Goal: Task Accomplishment & Management: Manage account settings

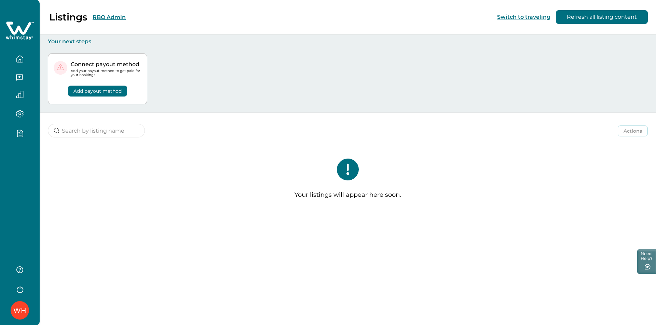
click at [13, 133] on button "button" at bounding box center [19, 133] width 29 height 8
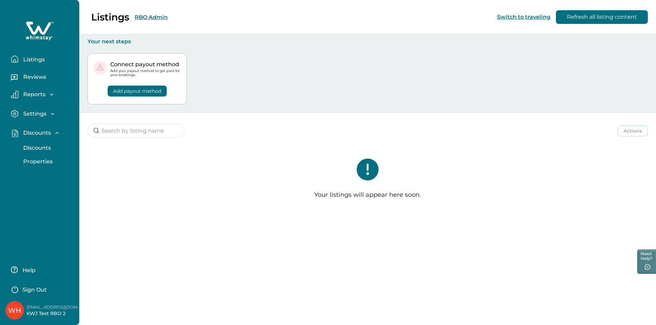
click at [30, 147] on p "Discounts" at bounding box center [36, 148] width 30 height 7
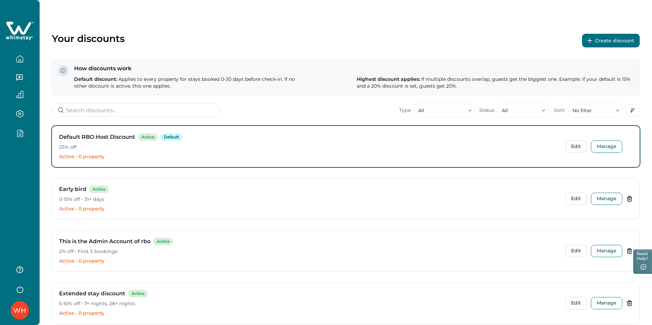
click at [605, 40] on button "Create discount" at bounding box center [611, 41] width 58 height 14
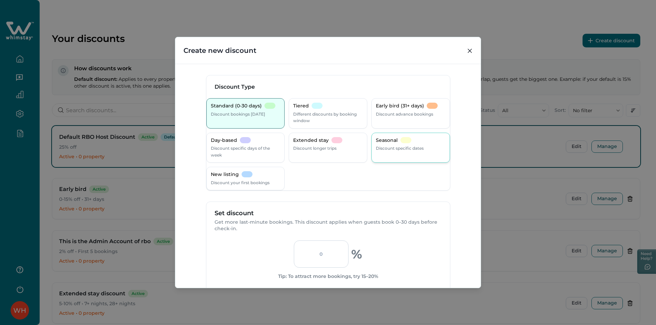
click at [382, 140] on p "Seasonal" at bounding box center [387, 140] width 22 height 7
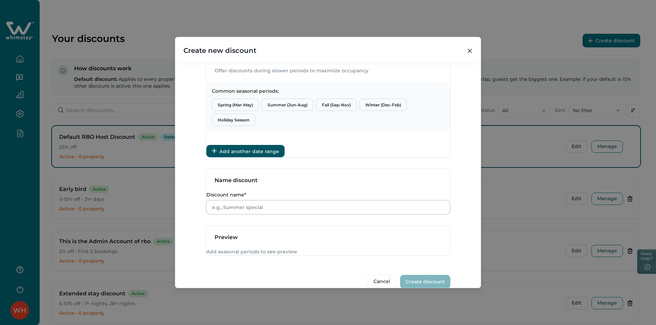
scroll to position [97, 0]
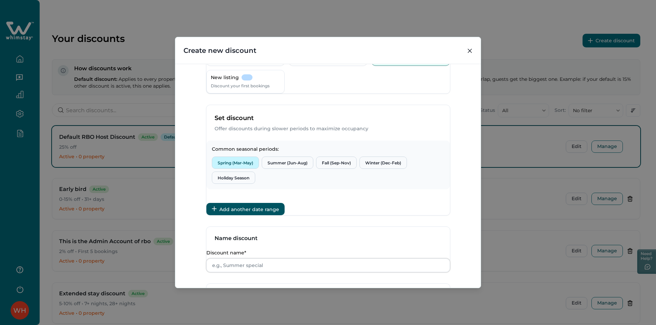
click at [246, 169] on button "Spring (Mar-May)" at bounding box center [235, 163] width 47 height 12
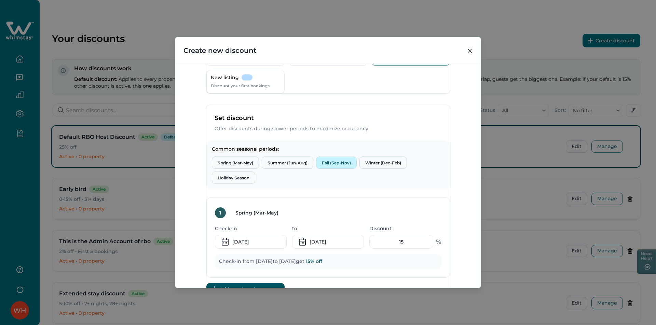
click at [335, 168] on button "Fall (Sep-Nov)" at bounding box center [336, 163] width 41 height 12
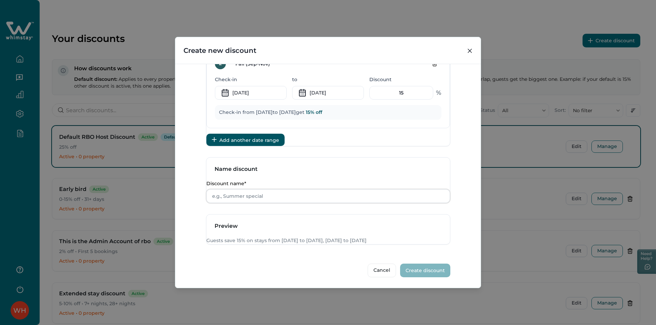
scroll to position [331, 0]
click at [401, 101] on input "15" at bounding box center [401, 94] width 64 height 14
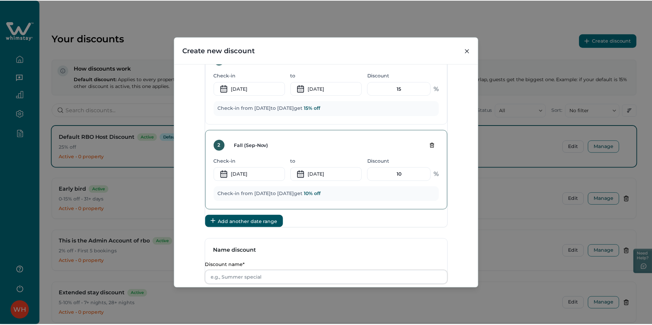
scroll to position [235, 0]
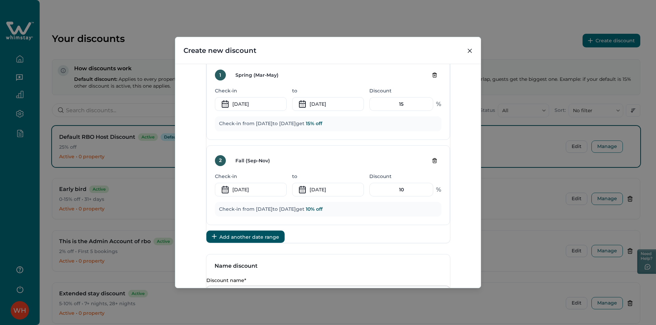
type input "10"
click at [486, 138] on div "Create new discount Discount Type Standard (0-30 days) Discount bookings [DATE]…" at bounding box center [328, 162] width 656 height 325
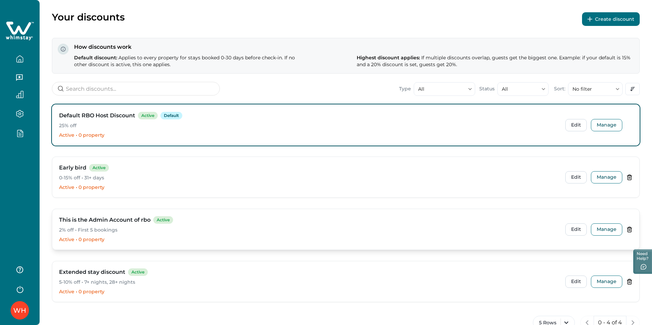
scroll to position [0, 0]
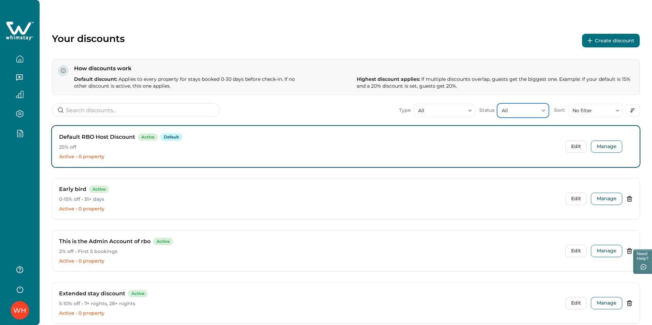
click at [519, 107] on button "All" at bounding box center [522, 111] width 51 height 14
click at [413, 151] on div "Default RBO Host Discount Active Default 25% off Active • 0 property" at bounding box center [309, 146] width 501 height 27
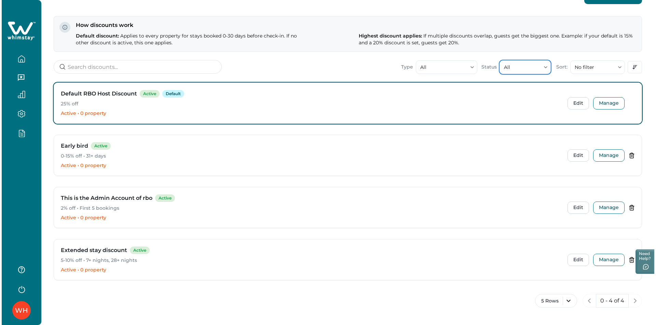
scroll to position [44, 0]
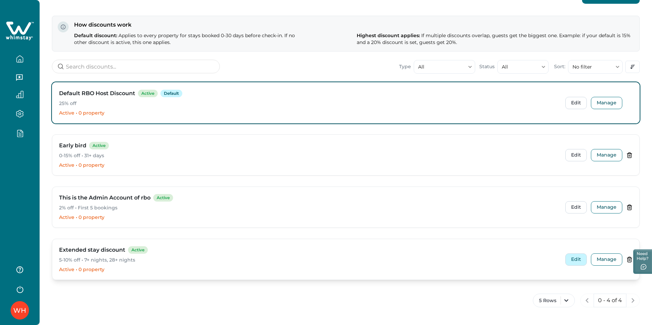
click at [577, 262] on button "Edit" at bounding box center [576, 260] width 22 height 12
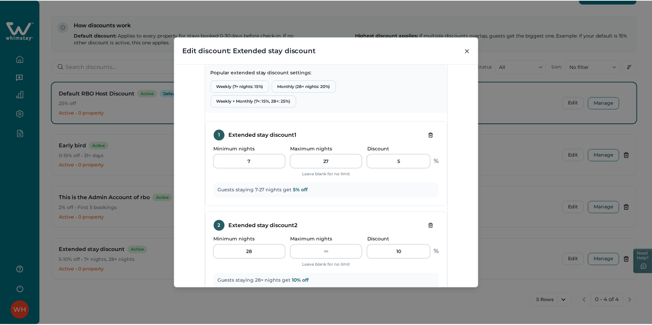
scroll to position [68, 0]
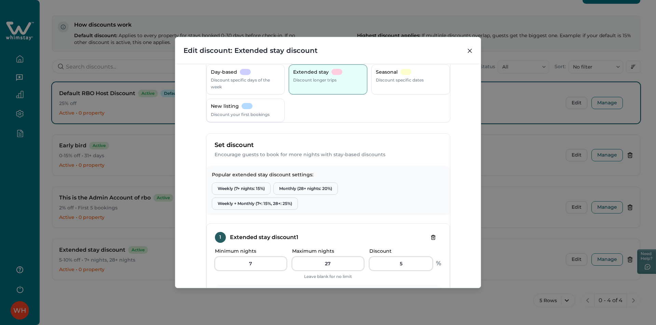
click at [501, 185] on div "Edit discount: Extended stay discount Discount Type Standard (0-30 days) Discou…" at bounding box center [328, 162] width 656 height 325
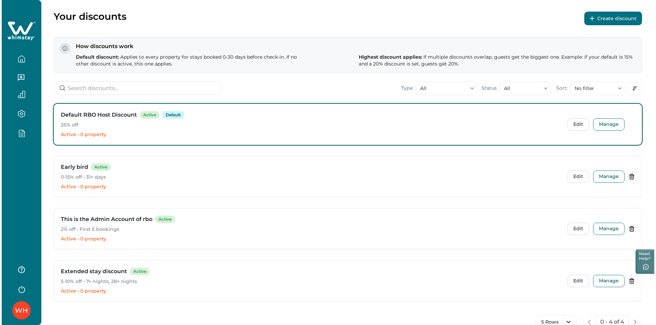
scroll to position [0, 0]
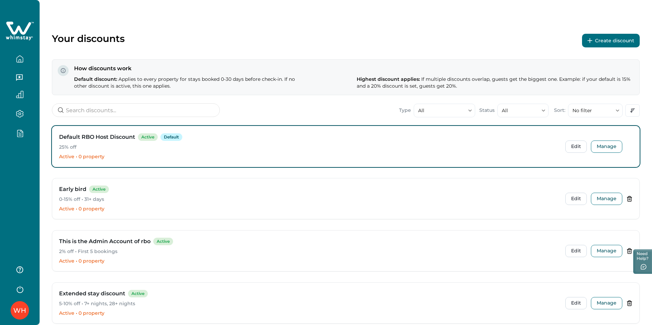
click at [603, 46] on button "Create discount" at bounding box center [611, 41] width 58 height 14
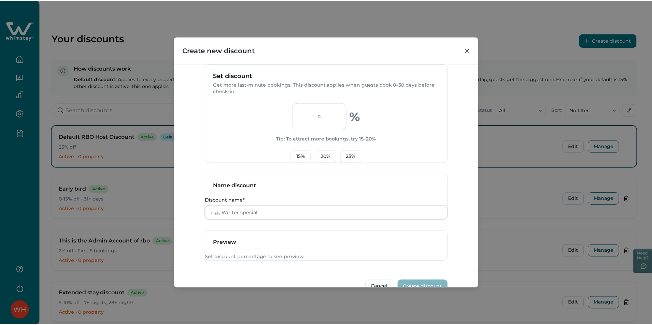
scroll to position [171, 0]
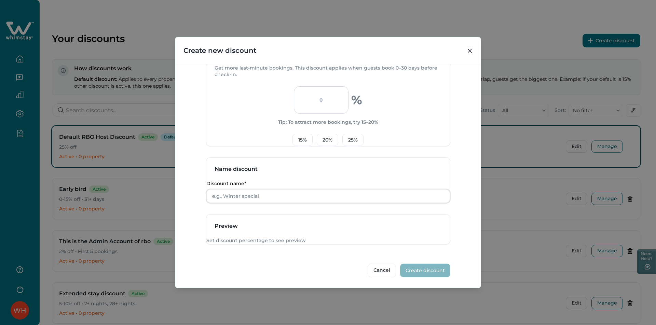
click at [127, 248] on div "Create new discount Discount Type Standard (0-30 days) Discount bookings [DATE]…" at bounding box center [328, 162] width 656 height 325
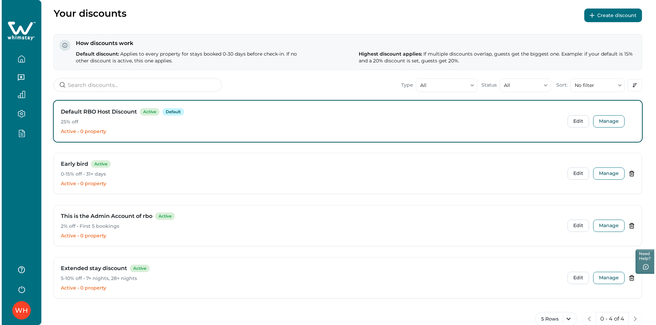
scroll to position [0, 0]
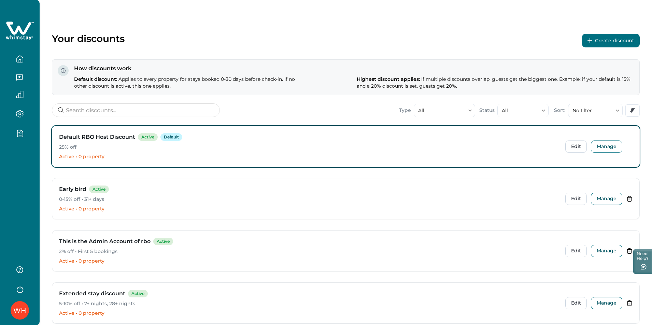
click at [22, 136] on icon "button" at bounding box center [20, 133] width 8 height 8
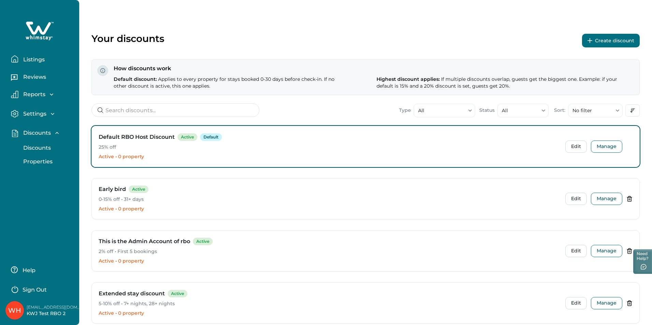
click at [39, 160] on p "Properties" at bounding box center [36, 161] width 31 height 7
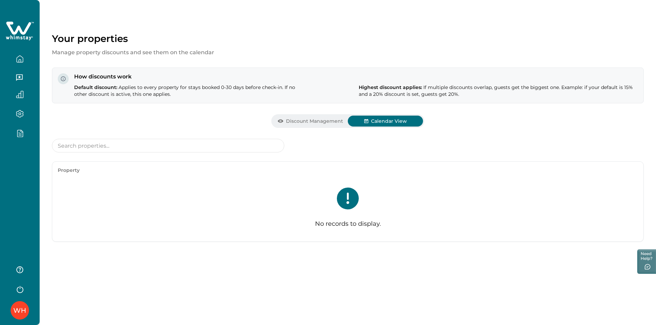
click at [392, 120] on button "Calendar View" at bounding box center [385, 121] width 75 height 11
click at [302, 121] on button "Discount Management" at bounding box center [309, 121] width 75 height 11
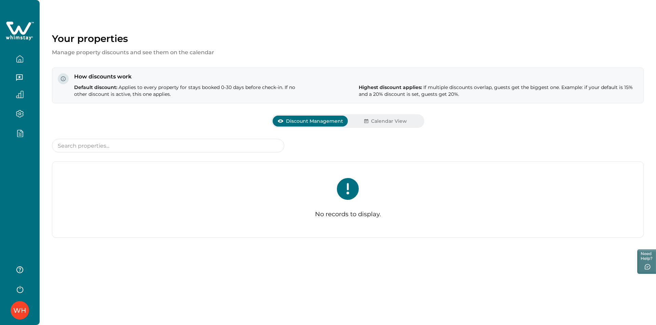
click at [14, 211] on div "WH" at bounding box center [20, 162] width 40 height 325
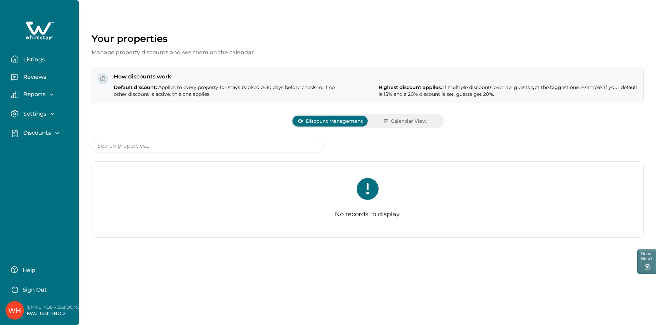
click at [40, 26] on icon at bounding box center [40, 31] width 28 height 20
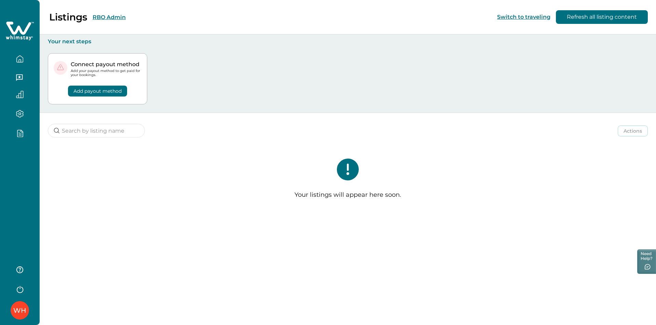
click at [111, 19] on button "RBO Admin" at bounding box center [109, 17] width 33 height 6
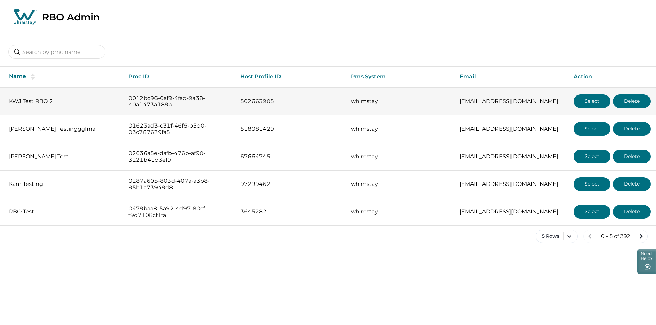
click at [594, 98] on button "Select" at bounding box center [591, 102] width 37 height 14
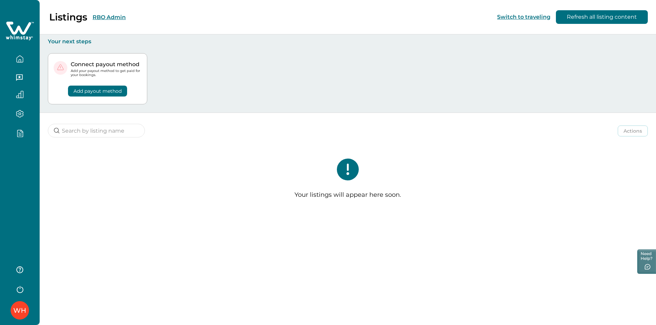
click at [14, 131] on button "button" at bounding box center [19, 133] width 29 height 8
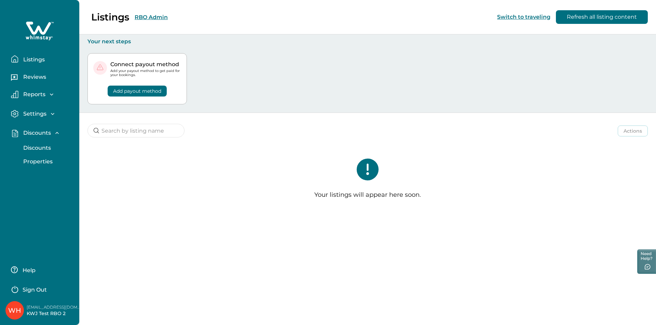
click at [40, 159] on p "Properties" at bounding box center [36, 161] width 31 height 7
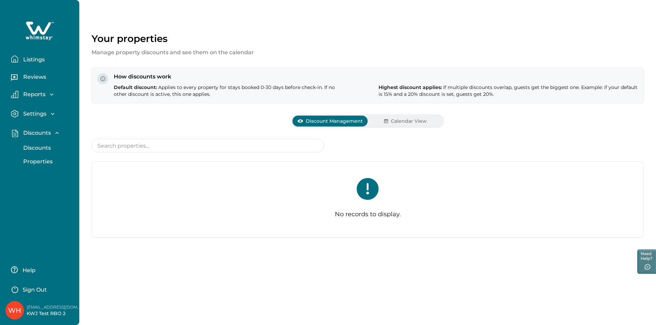
click at [35, 32] on icon at bounding box center [38, 28] width 25 height 13
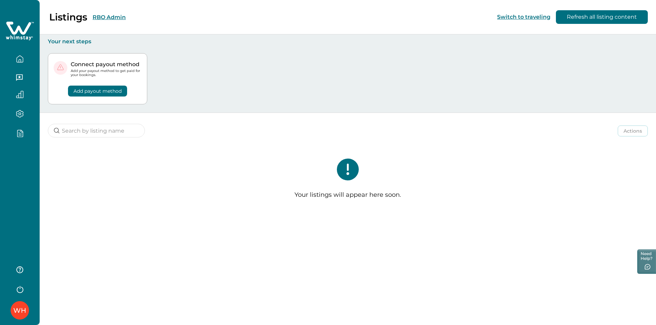
click at [98, 18] on button "RBO Admin" at bounding box center [109, 17] width 33 height 6
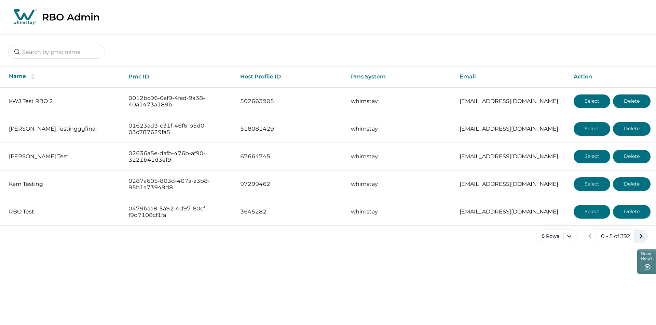
click at [637, 236] on icon "next page" at bounding box center [641, 237] width 10 height 10
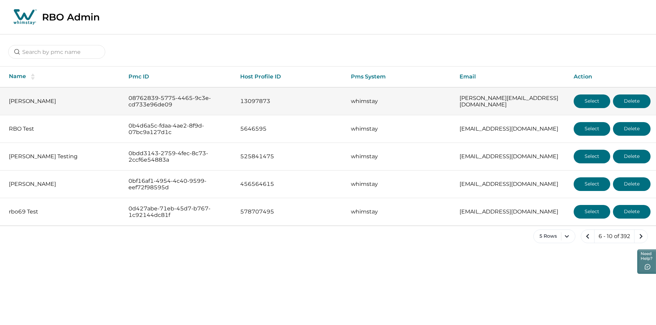
click at [595, 99] on button "Select" at bounding box center [591, 102] width 37 height 14
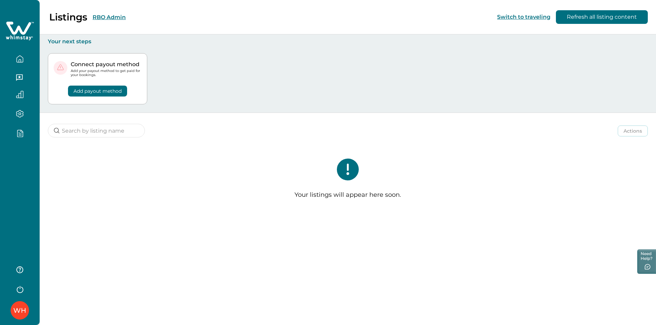
click at [21, 140] on div at bounding box center [19, 135] width 29 height 12
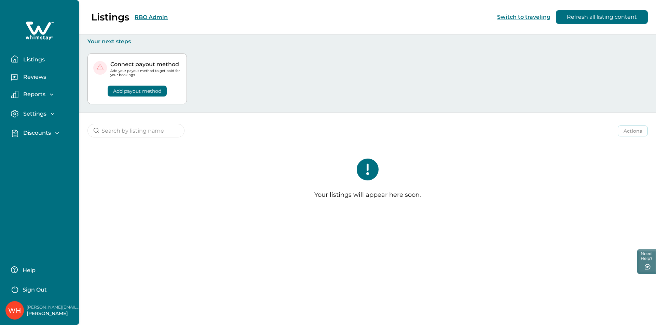
click at [36, 131] on p "Discounts" at bounding box center [36, 133] width 30 height 7
click at [40, 163] on p "Properties" at bounding box center [36, 161] width 31 height 7
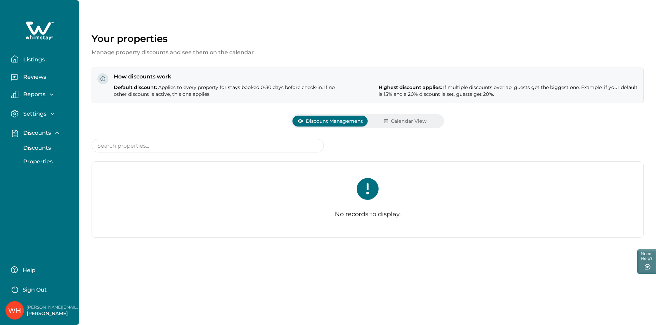
click at [45, 35] on icon at bounding box center [40, 31] width 28 height 20
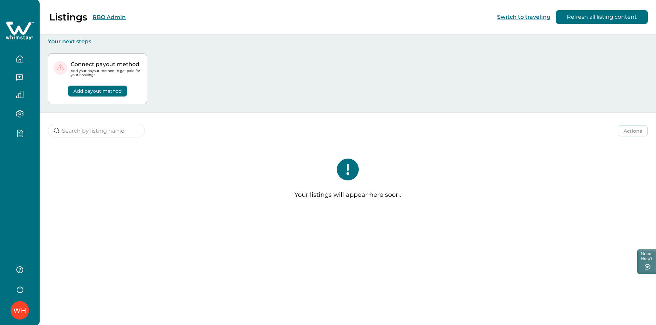
click at [99, 19] on button "RBO Admin" at bounding box center [109, 17] width 33 height 6
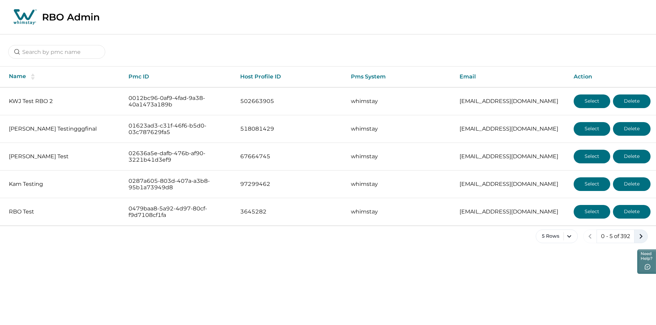
click at [634, 238] on button "next page" at bounding box center [641, 237] width 14 height 14
click at [635, 238] on button "next page" at bounding box center [641, 237] width 14 height 14
click at [587, 237] on icon "previous page" at bounding box center [587, 236] width 3 height 5
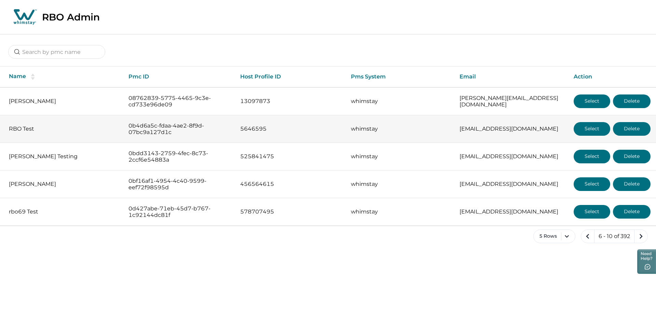
click at [595, 126] on button "Select" at bounding box center [591, 129] width 37 height 14
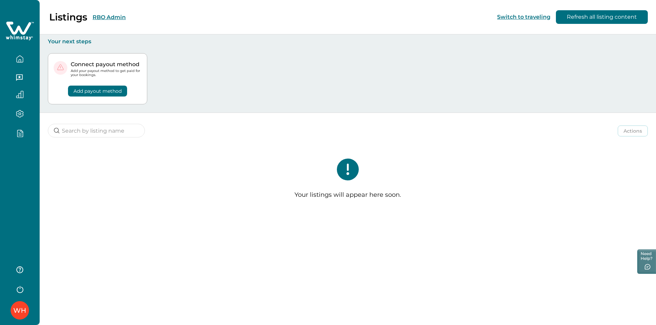
click at [24, 141] on div at bounding box center [19, 135] width 29 height 12
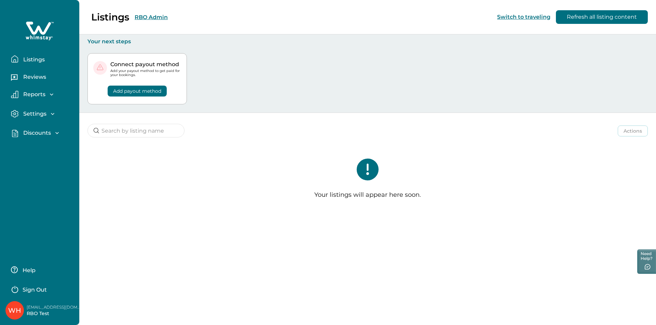
click at [37, 135] on p "Discounts" at bounding box center [36, 133] width 30 height 7
click at [42, 160] on p "Properties" at bounding box center [36, 161] width 31 height 7
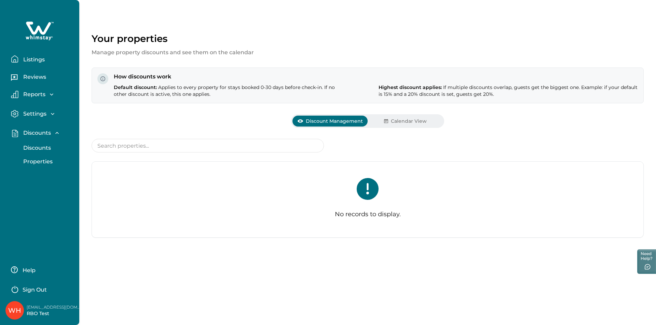
click at [41, 39] on icon at bounding box center [40, 31] width 28 height 20
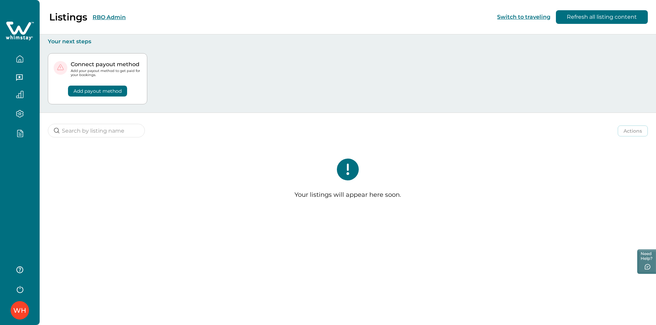
click at [22, 155] on div "WH" at bounding box center [20, 162] width 40 height 325
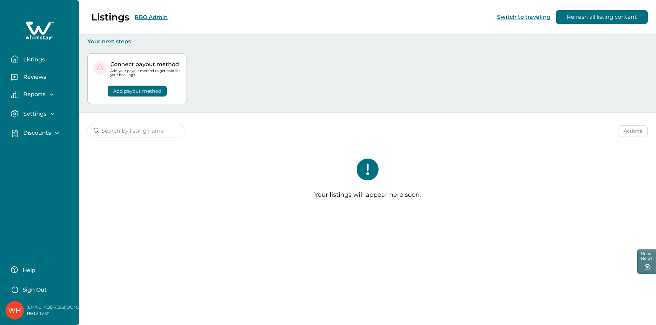
click at [51, 131] on p "Discounts" at bounding box center [36, 133] width 30 height 7
click at [42, 161] on p "Properties" at bounding box center [36, 161] width 31 height 7
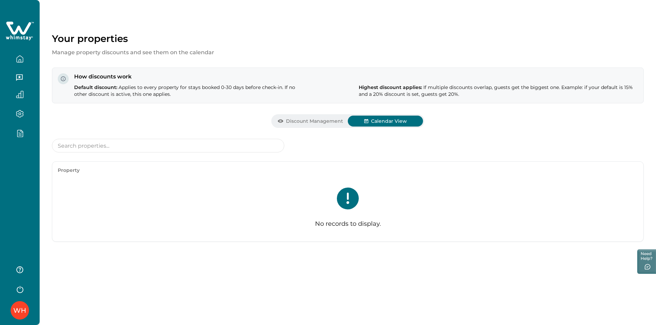
click at [414, 122] on button "Calendar View" at bounding box center [385, 121] width 75 height 11
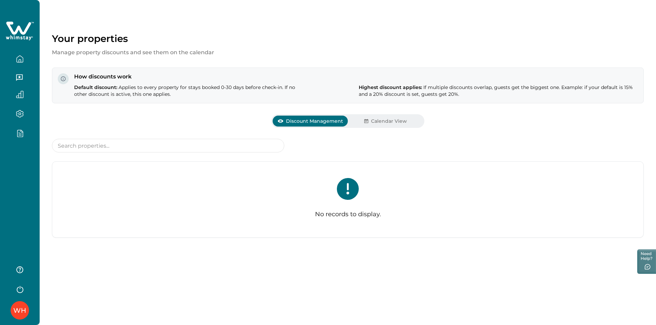
click at [312, 124] on button "Discount Management" at bounding box center [309, 121] width 75 height 11
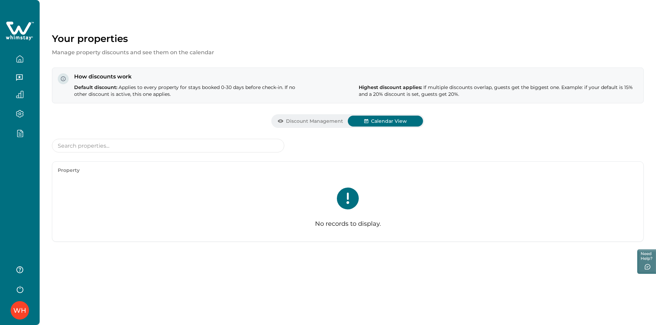
click at [381, 117] on button "Calendar View" at bounding box center [385, 121] width 75 height 11
